Goal: Find specific fact: Find specific fact

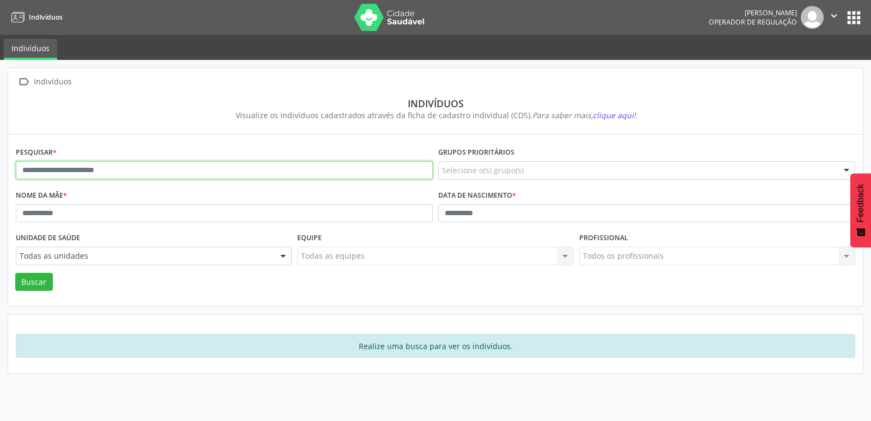
drag, startPoint x: 154, startPoint y: 173, endPoint x: 212, endPoint y: 66, distance: 122.1
click at [154, 172] on input "text" at bounding box center [224, 170] width 417 height 19
type input "**********"
click at [15, 273] on button "Buscar" at bounding box center [34, 282] width 38 height 19
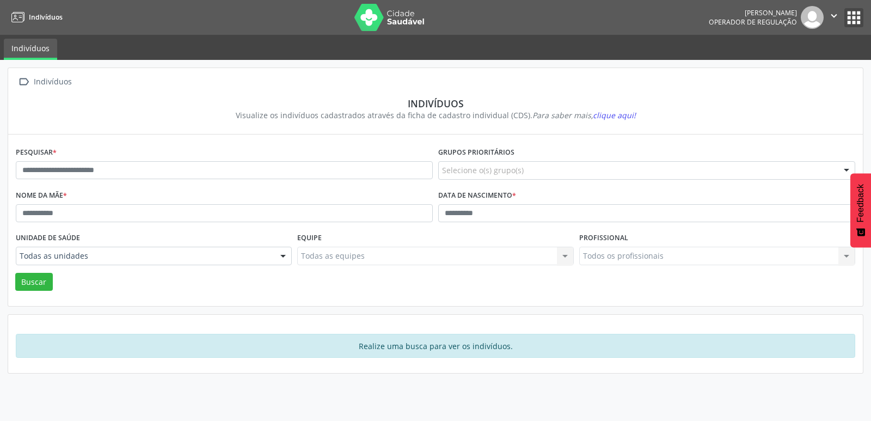
drag, startPoint x: 855, startPoint y: 16, endPoint x: 847, endPoint y: 29, distance: 14.9
click at [855, 18] on button "apps" at bounding box center [854, 17] width 19 height 19
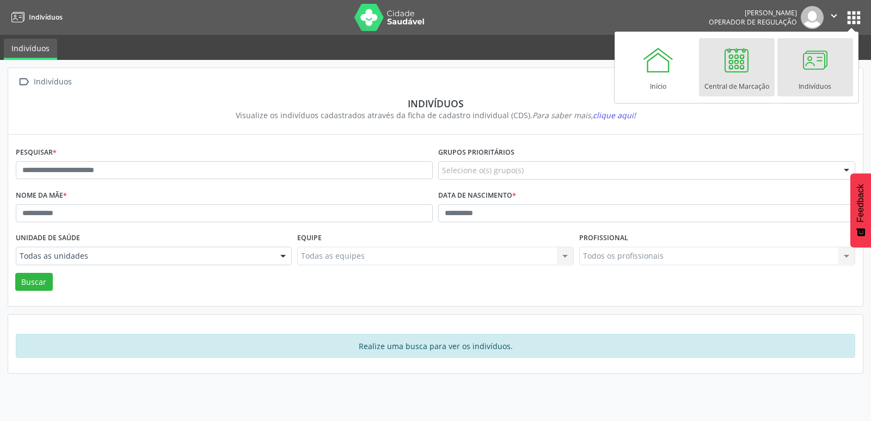
click at [736, 66] on div at bounding box center [737, 60] width 33 height 33
